Goal: Task Accomplishment & Management: Use online tool/utility

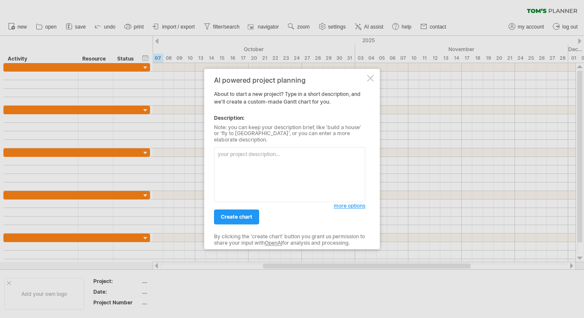
click at [277, 161] on textarea at bounding box center [289, 174] width 151 height 55
type textarea "j"
type textarea "握"
type textarea "我要建立社宅活動的期程，2年內完成"
click at [454, 171] on div at bounding box center [292, 159] width 584 height 318
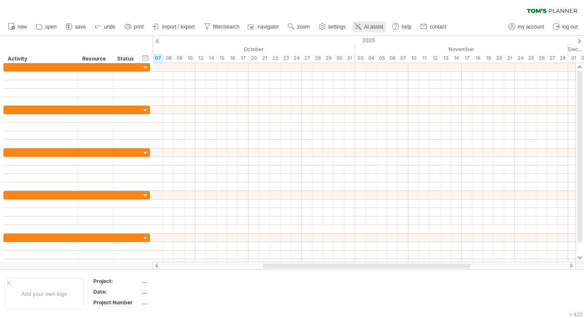
click at [360, 25] on line at bounding box center [359, 25] width 1 height 0
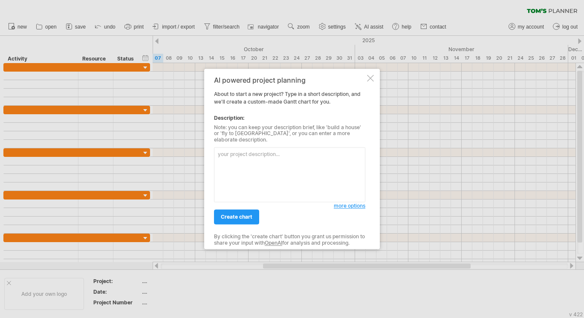
click at [294, 158] on textarea at bounding box center [289, 174] width 151 height 55
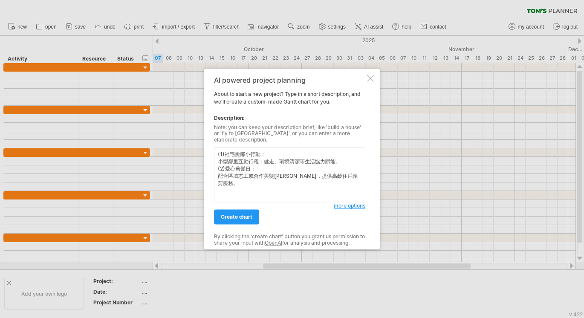
click at [217, 151] on textarea "(1)社宅愛鄰小行動： 小型鄰里互動行程：健走、環境清潔等生活協力賦能。 (2)愛心剪髮日： 配合區域志工或合作美髮[PERSON_NAME]，提供高齡住戶義…" at bounding box center [289, 174] width 151 height 55
drag, startPoint x: 233, startPoint y: 148, endPoint x: 216, endPoint y: 151, distance: 17.2
click at [216, 151] on textarea "兩年內完成社宅活動規劃，(1)社宅愛鄰小行動： 小型鄰里互動行程：健走、環境清潔等生活協力賦能。 (2)愛心剪髮日： 配合區域志工或合作美髮[PERSON_N…" at bounding box center [289, 174] width 151 height 55
click at [248, 153] on textarea "完成社宅活動規劃，(1)社宅愛鄰小行動： 小型鄰里互動行程：健走、環境清潔等生活協力賦能。 (2)愛心剪髮日： 配合區域志工或合作美髮[PERSON_NAME…" at bounding box center [289, 174] width 151 height 55
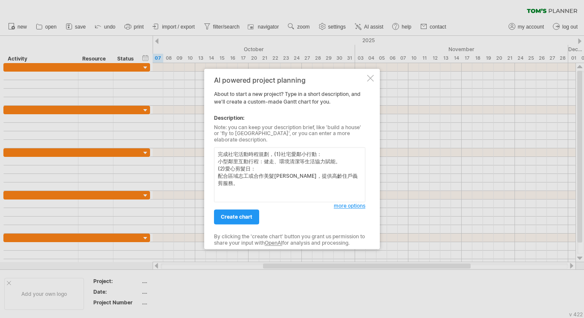
click at [272, 153] on textarea "完成社宅活動時程規劃，(1)社宅愛鄰小行動： 小型鄰里互動行程：健走、環境清潔等生活協力賦能。 (2)愛心剪髮日： 配合區域志工或合作美髮[PERSON_NA…" at bounding box center [289, 174] width 151 height 55
click at [221, 157] on textarea "完成社宅活動時程規劃，(1)社宅愛鄰小行動： 小型鄰里互動行程：健走、環境清潔等生活協力賦能。 (2)愛心剪髮日： 配合區域志工或合作美髮[PERSON_NA…" at bounding box center [289, 174] width 151 height 55
click at [216, 153] on textarea "完成社宅活動時程規劃，(1)社宅愛鄰小行動： 小型鄰里互動行程：健走、環境清潔等生活協力賦能。 (2)愛心剪髮日： 配合區域志工或合作美髮[PERSON_NA…" at bounding box center [289, 174] width 151 height 55
click at [287, 148] on textarea "2年內完成社宅活動時程規劃，(1)社宅愛鄰小行動： 小型鄰里互動行程：健走、環境清潔等生活協力賦能。 (2)愛心剪髮日： 配合區域志工或合作美髮[PERSON…" at bounding box center [289, 174] width 151 height 55
click at [348, 173] on textarea "2年內完成社宅活動時程規劃，包含(1)社宅愛鄰小行動： 小型鄰里互動行程：健走、環境清潔等生活協力賦能。 (2)愛心剪髮日： 配合區域志工或合作美髮[PERS…" at bounding box center [289, 174] width 151 height 55
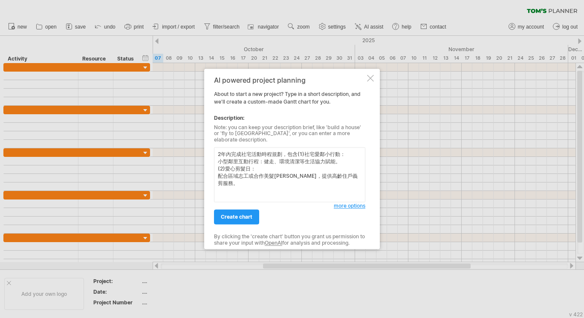
type textarea "2年內完成社宅活動時程規劃，包含(1)社宅愛鄰小行動： 小型鄰里互動行程：健走、環境清潔等生活協力賦能。 (2)愛心剪髮日： 配合區域志工或合作美髮[PERS…"
click at [454, 179] on div at bounding box center [292, 159] width 584 height 318
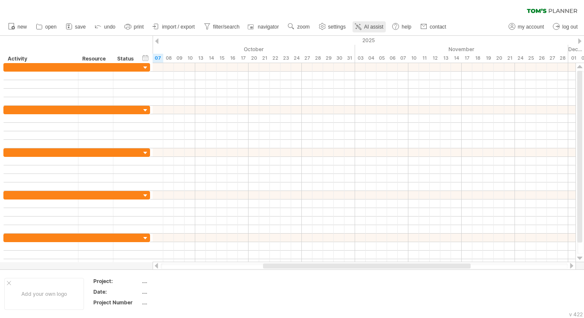
click at [369, 23] on link "AI assist" at bounding box center [368, 26] width 33 height 11
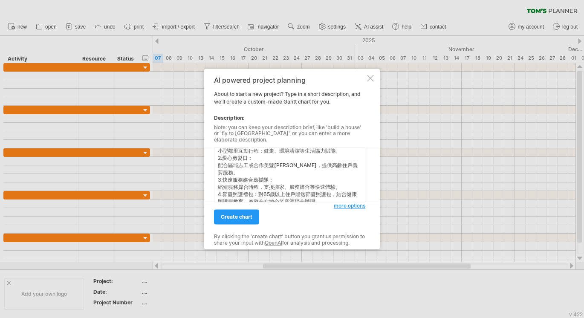
scroll to position [25, 0]
type textarea "要規劃社會住宅活動期程，2年內完成 1.社宅愛鄰小行動： 小型鄰里互動行程：健走、環境清潔等生活協力賦能。 2.愛心剪髮日： 配合區域志工或合作美髮[PERS…"
click at [247, 210] on link "create chart" at bounding box center [236, 217] width 45 height 15
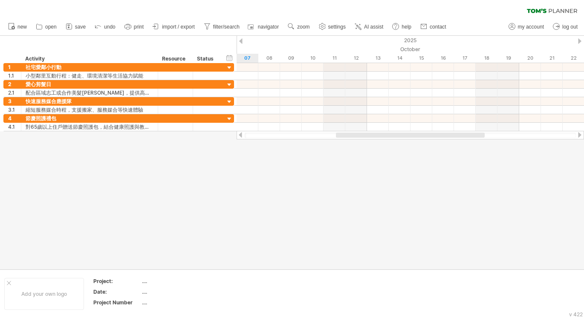
click at [314, 225] on div at bounding box center [292, 152] width 584 height 233
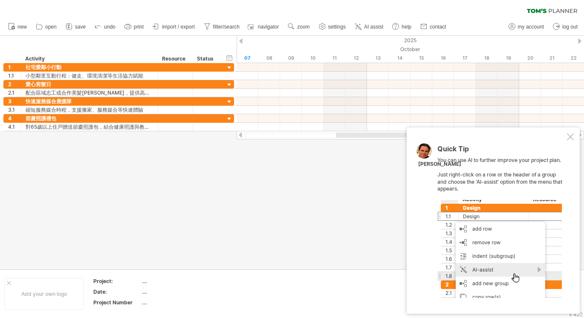
click at [511, 285] on div at bounding box center [499, 249] width 124 height 98
click at [503, 267] on div at bounding box center [499, 249] width 124 height 98
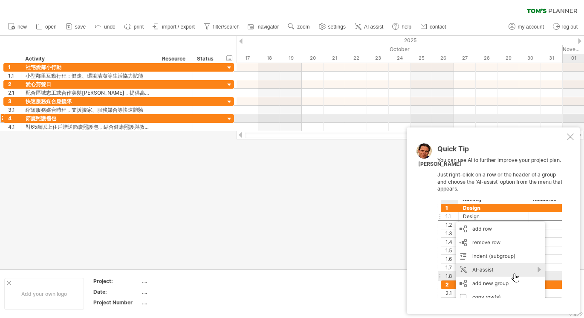
drag, startPoint x: 343, startPoint y: 134, endPoint x: 599, endPoint y: 119, distance: 256.5
click at [583, 119] on html "progress(100%) Trying to reach [DOMAIN_NAME] Connected again... 0% clear filter…" at bounding box center [292, 160] width 584 height 320
click at [579, 40] on div at bounding box center [579, 41] width 3 height 6
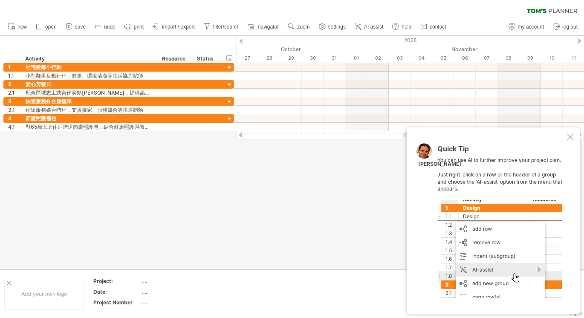
click at [579, 40] on div at bounding box center [579, 41] width 3 height 6
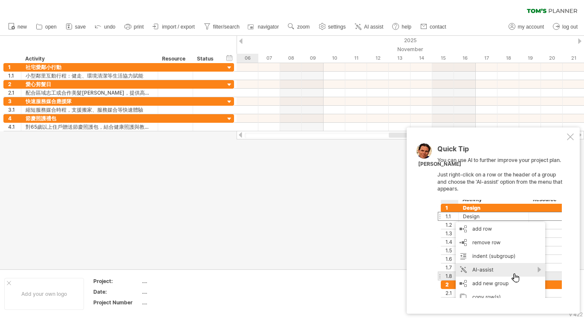
click at [579, 40] on div at bounding box center [579, 41] width 3 height 6
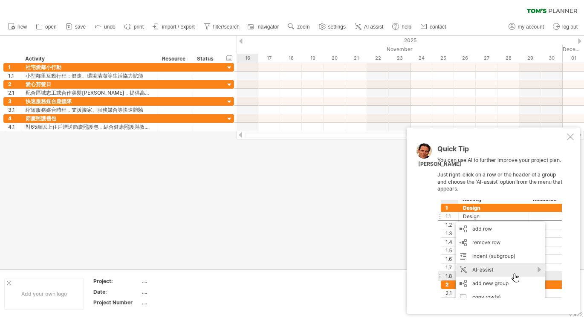
click at [579, 40] on div at bounding box center [579, 41] width 3 height 6
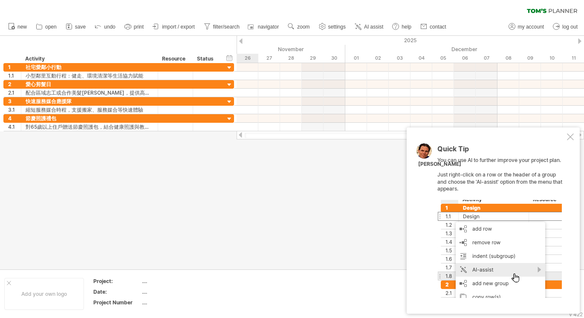
click at [579, 40] on div at bounding box center [579, 41] width 3 height 6
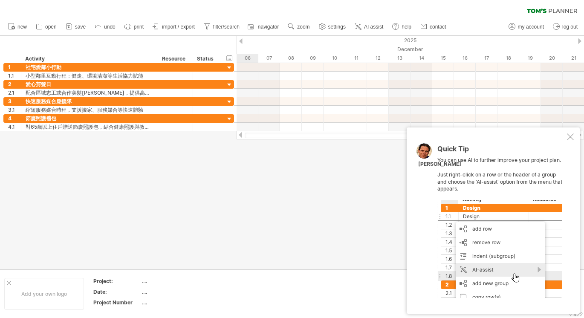
click at [579, 40] on div at bounding box center [579, 41] width 3 height 6
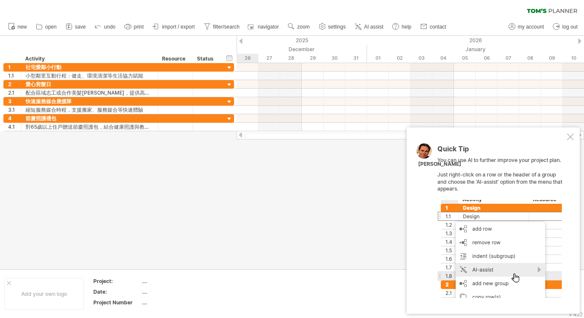
click at [579, 40] on div at bounding box center [579, 41] width 3 height 6
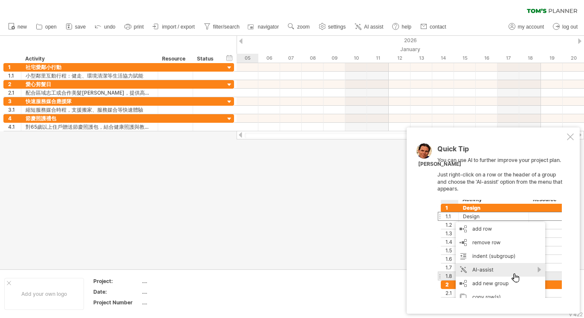
click at [579, 40] on div at bounding box center [579, 41] width 3 height 6
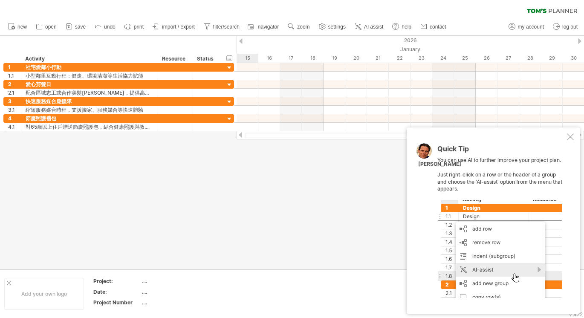
click at [579, 40] on div at bounding box center [579, 41] width 3 height 6
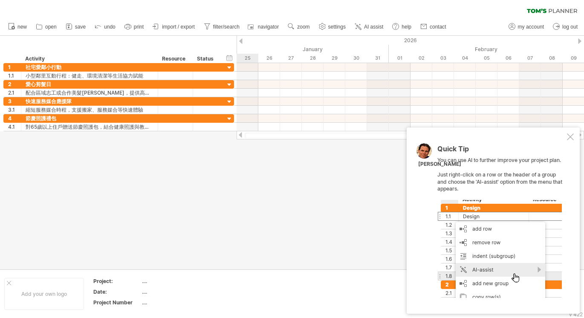
click at [579, 40] on div at bounding box center [579, 41] width 3 height 6
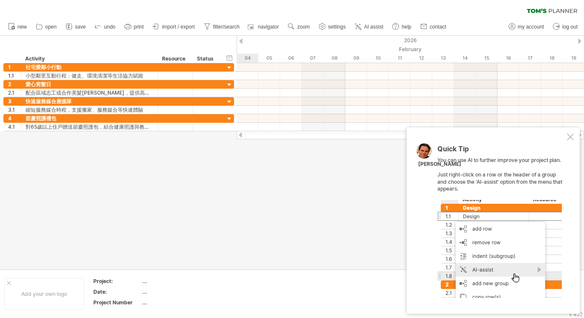
click at [579, 40] on div at bounding box center [579, 41] width 3 height 6
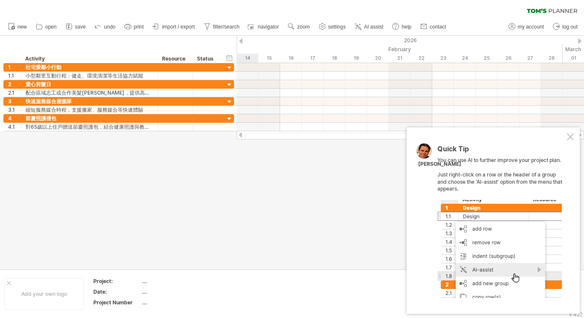
click at [579, 40] on div at bounding box center [579, 41] width 3 height 6
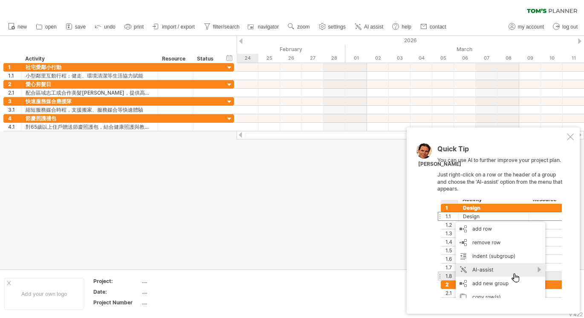
click at [579, 40] on div at bounding box center [579, 41] width 3 height 6
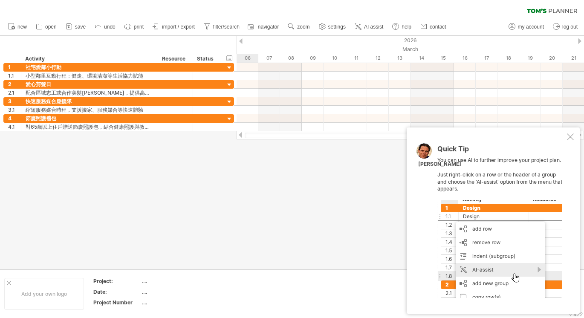
click at [579, 40] on div at bounding box center [579, 41] width 3 height 6
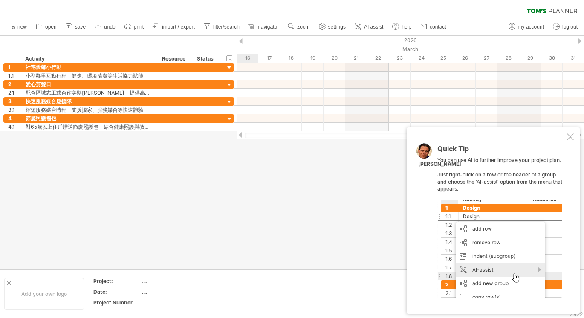
click at [579, 40] on div at bounding box center [579, 41] width 3 height 6
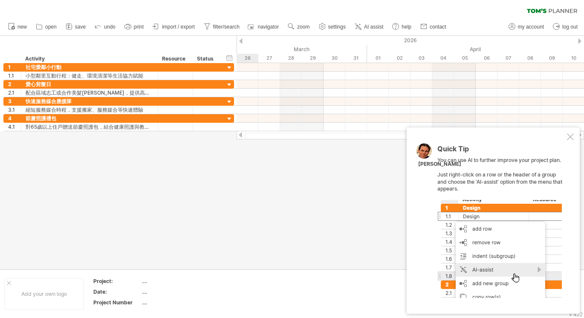
click at [579, 40] on div at bounding box center [579, 41] width 3 height 6
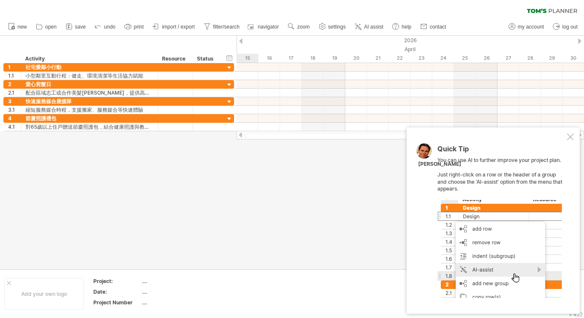
click at [579, 40] on div at bounding box center [579, 41] width 3 height 6
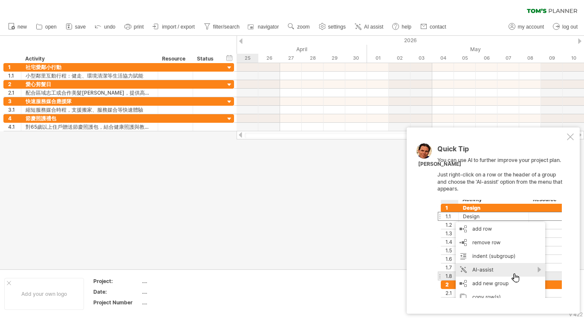
click at [579, 40] on div at bounding box center [579, 41] width 3 height 6
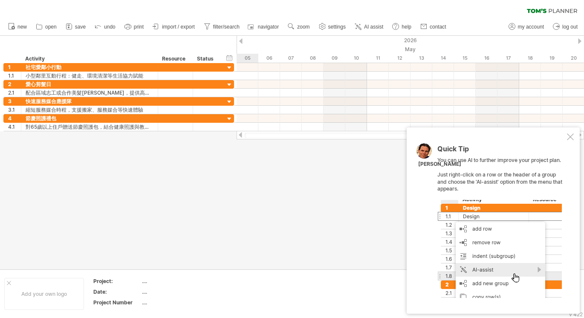
click at [579, 40] on div at bounding box center [579, 41] width 3 height 6
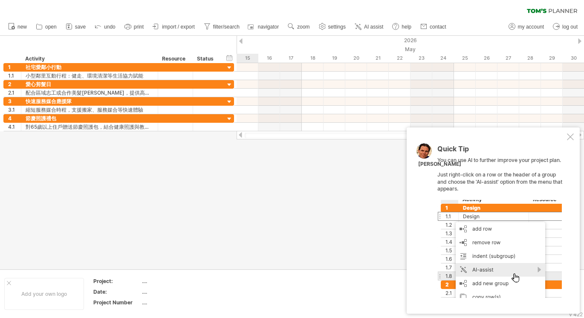
click at [579, 40] on div at bounding box center [579, 41] width 3 height 6
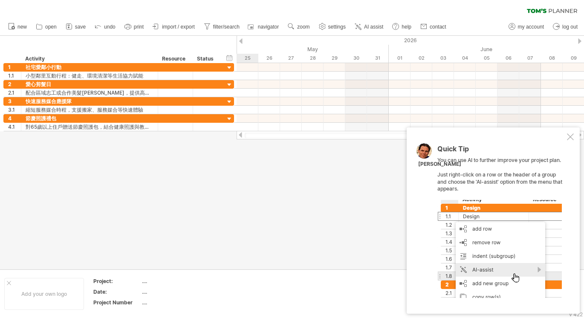
click at [579, 40] on div at bounding box center [579, 41] width 3 height 6
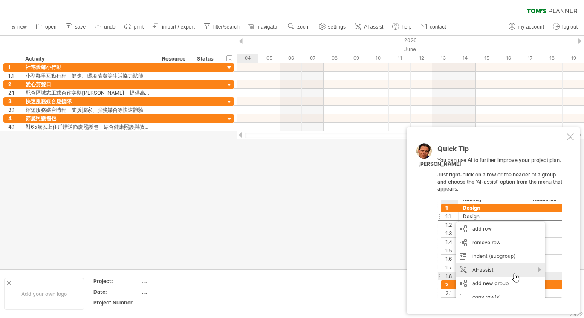
click at [579, 40] on div at bounding box center [579, 41] width 3 height 6
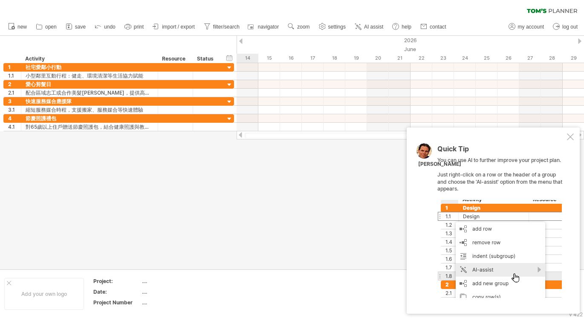
click at [579, 40] on div at bounding box center [579, 41] width 3 height 6
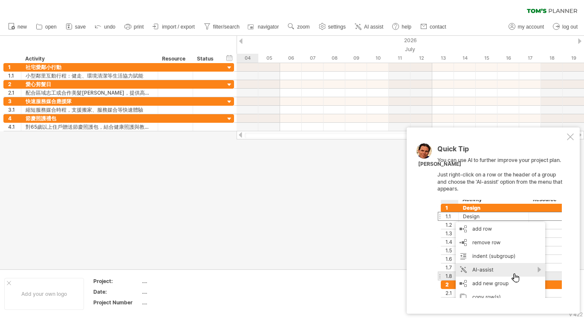
click at [579, 40] on div at bounding box center [579, 41] width 3 height 6
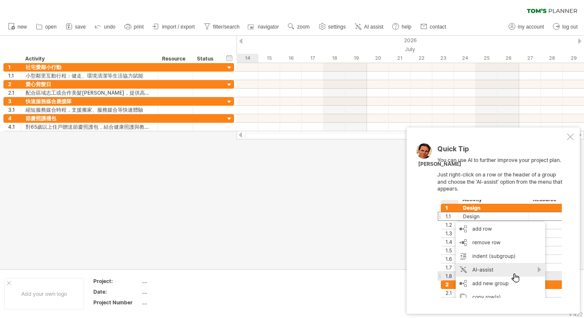
click at [579, 40] on div at bounding box center [579, 41] width 3 height 6
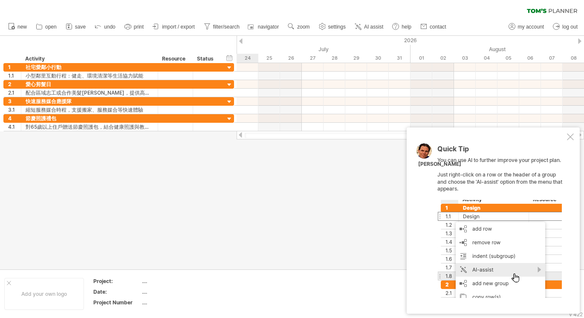
click at [579, 40] on div at bounding box center [579, 41] width 3 height 6
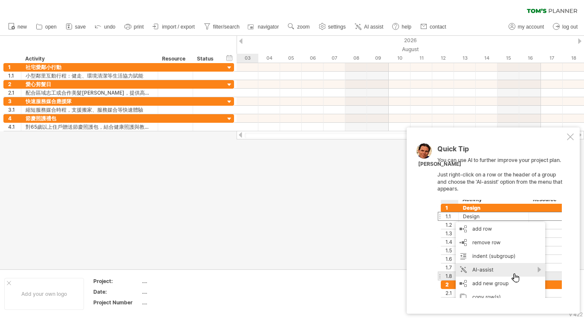
click at [579, 40] on div at bounding box center [579, 41] width 3 height 6
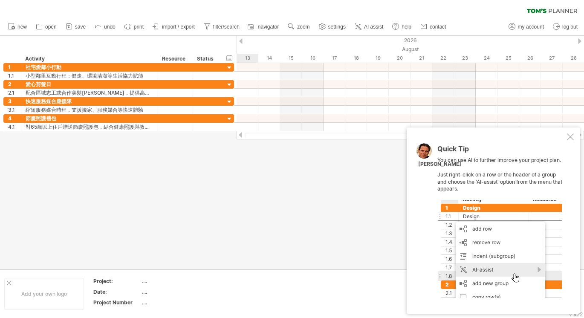
click at [579, 40] on div at bounding box center [579, 41] width 3 height 6
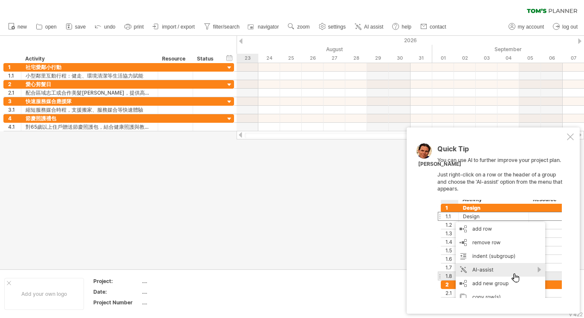
click at [579, 40] on div at bounding box center [579, 41] width 3 height 6
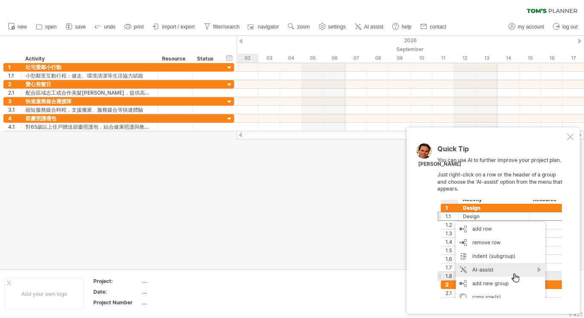
click at [579, 40] on div at bounding box center [579, 41] width 3 height 6
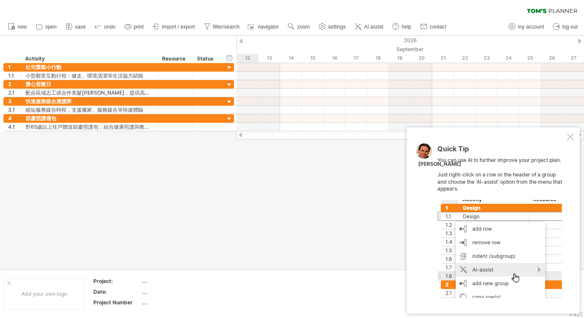
click at [579, 40] on div at bounding box center [579, 41] width 3 height 6
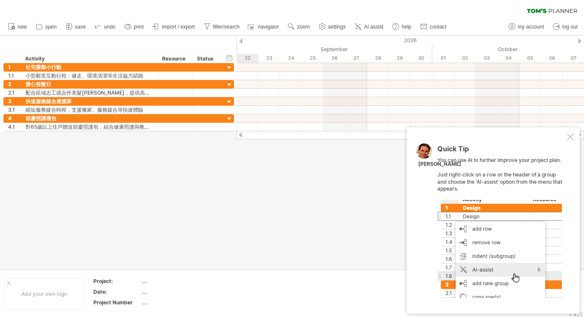
click at [579, 40] on div at bounding box center [579, 41] width 3 height 6
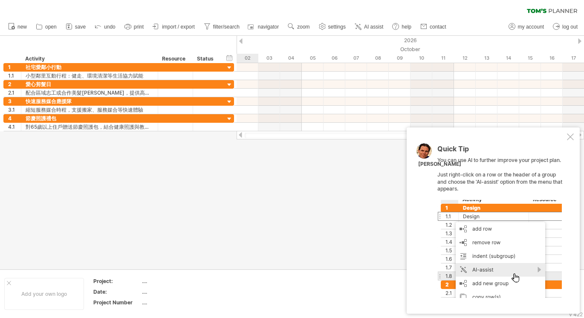
click at [579, 40] on div at bounding box center [579, 41] width 3 height 6
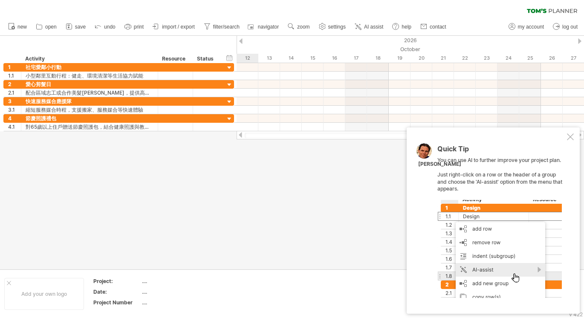
click at [579, 40] on div at bounding box center [579, 41] width 3 height 6
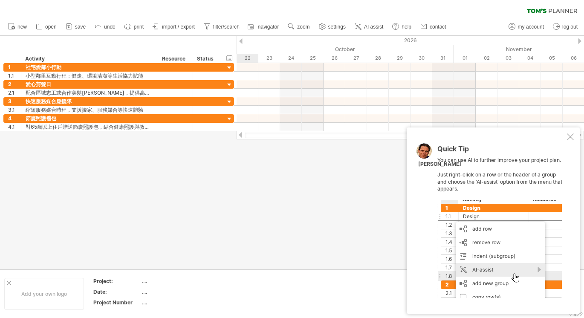
click at [579, 40] on div at bounding box center [579, 41] width 3 height 6
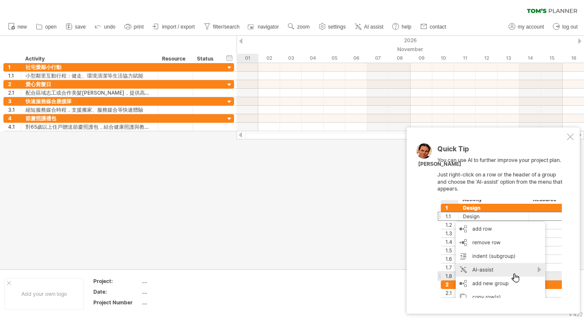
click at [579, 40] on div at bounding box center [579, 41] width 3 height 6
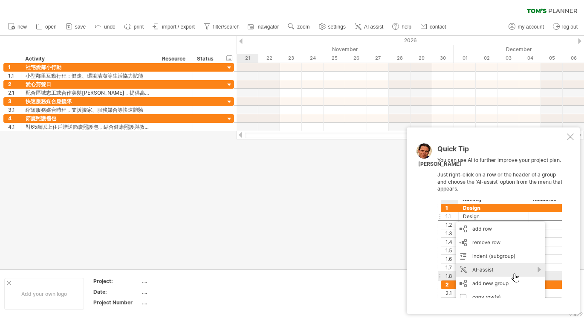
click at [579, 40] on div at bounding box center [579, 41] width 3 height 6
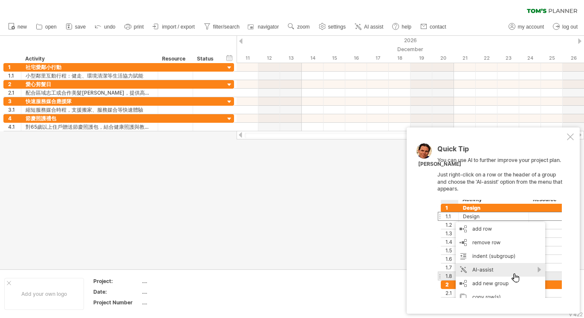
click at [569, 140] on div "Quick Tip You can use AI to further improve your project plan. Just right-click…" at bounding box center [492, 220] width 173 height 186
click at [568, 133] on div at bounding box center [570, 136] width 7 height 7
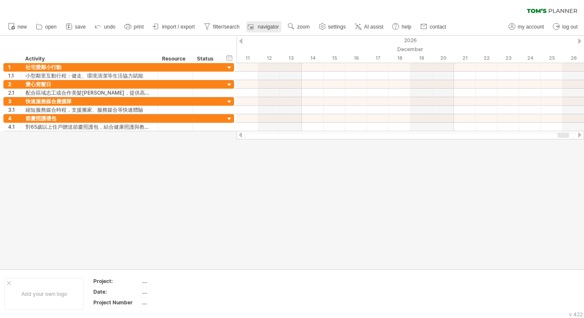
click at [262, 27] on span "navigator" at bounding box center [268, 27] width 21 height 6
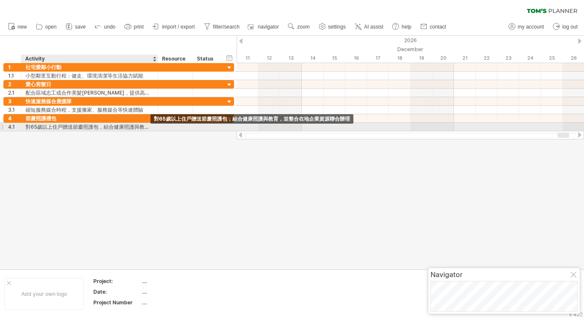
click at [137, 127] on div "對65歲以上住戶贈送節慶照護包，結合健康照護與教育，並整合在地企業資源聯合辦理" at bounding box center [90, 127] width 128 height 8
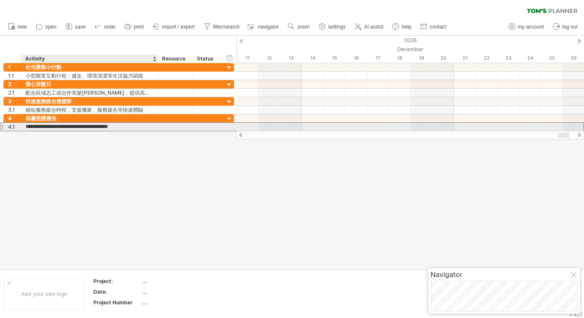
scroll to position [0, 0]
click at [137, 127] on input "**********" at bounding box center [90, 127] width 128 height 8
